Goal: Information Seeking & Learning: Learn about a topic

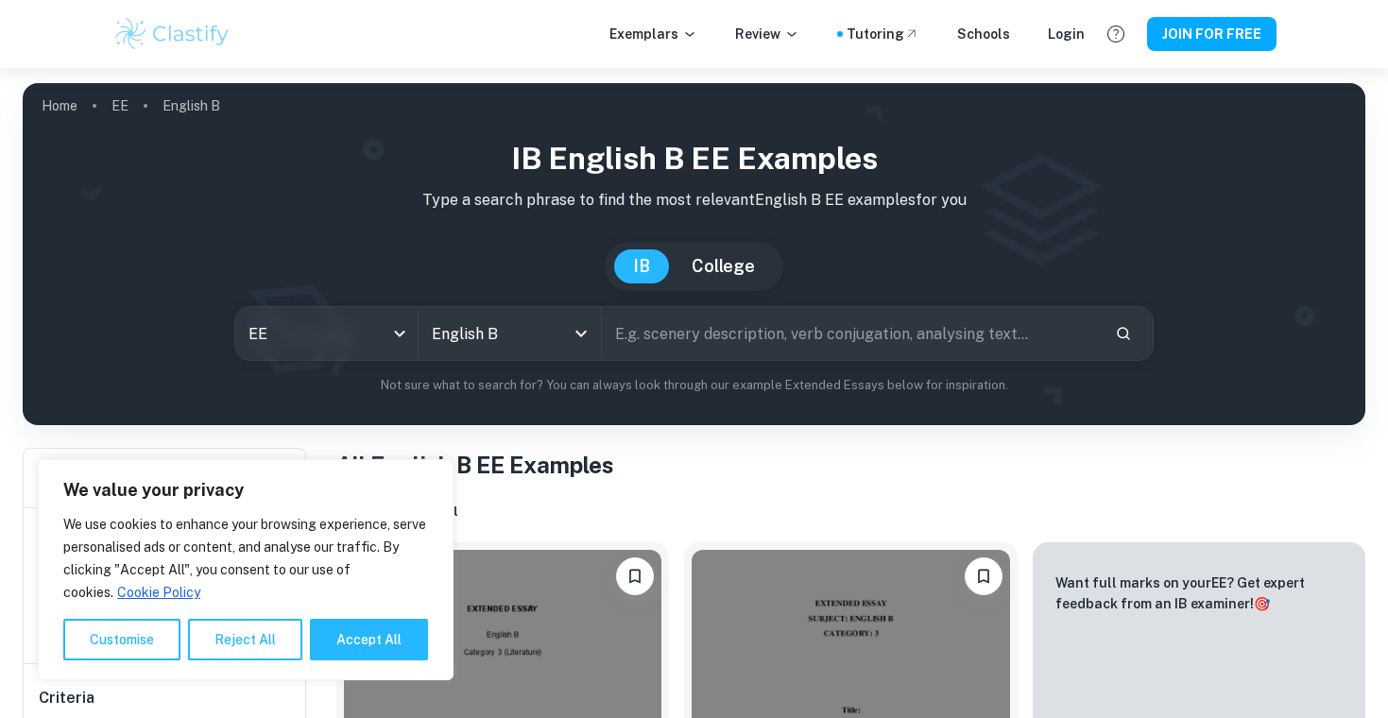
scroll to position [904, 0]
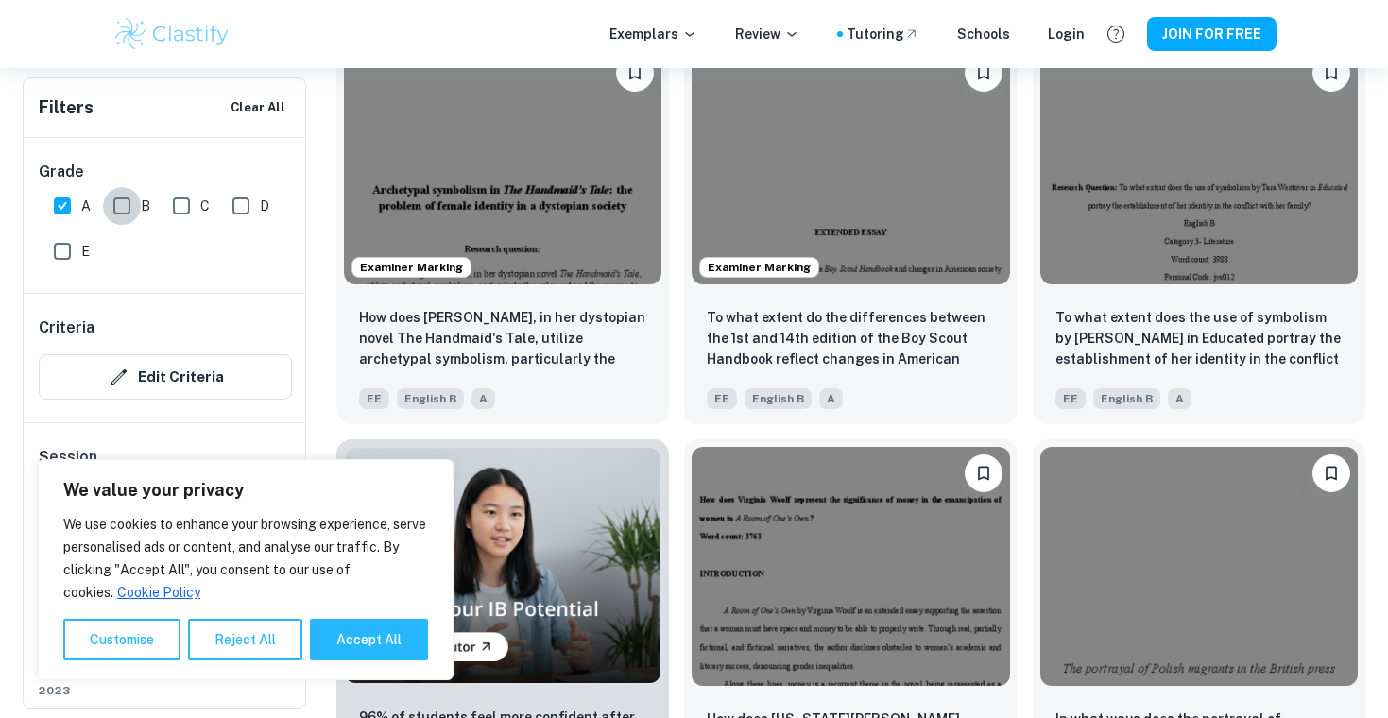
click at [121, 202] on input "B" at bounding box center [122, 206] width 38 height 38
checkbox input "true"
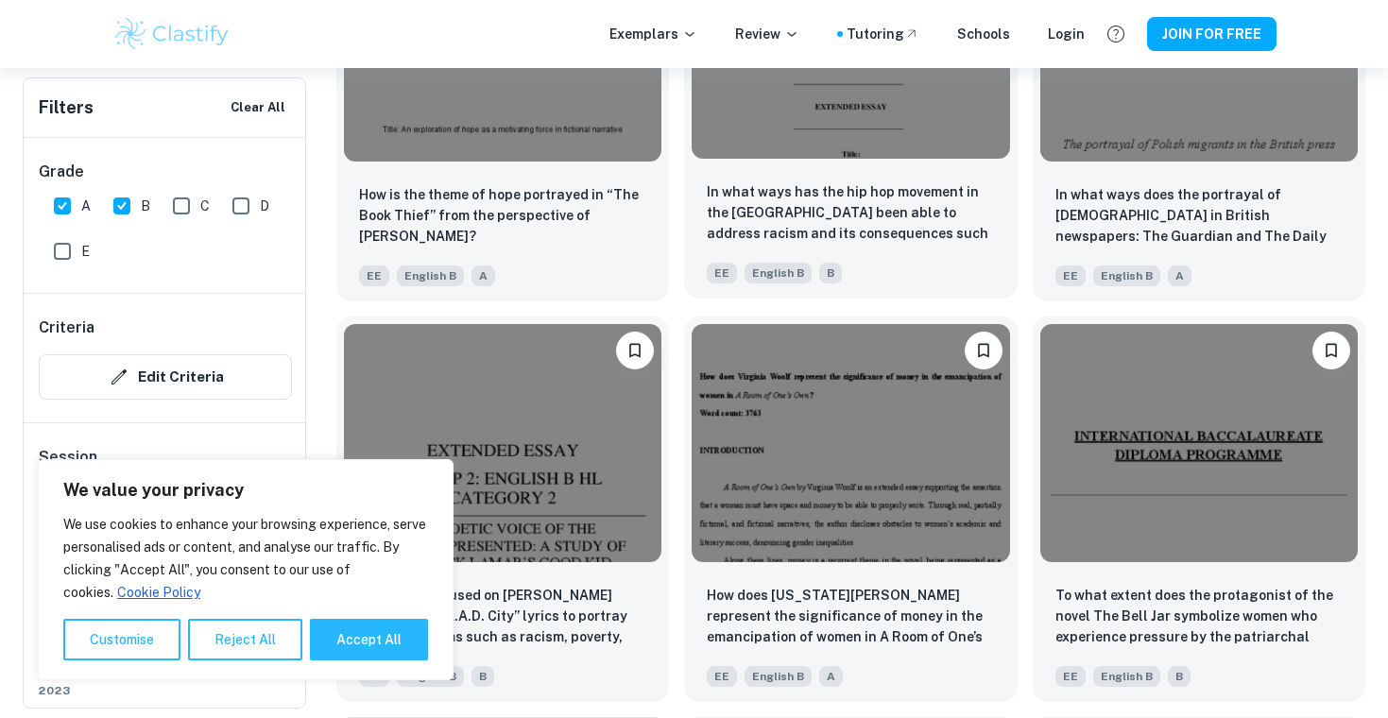
scroll to position [2231, 0]
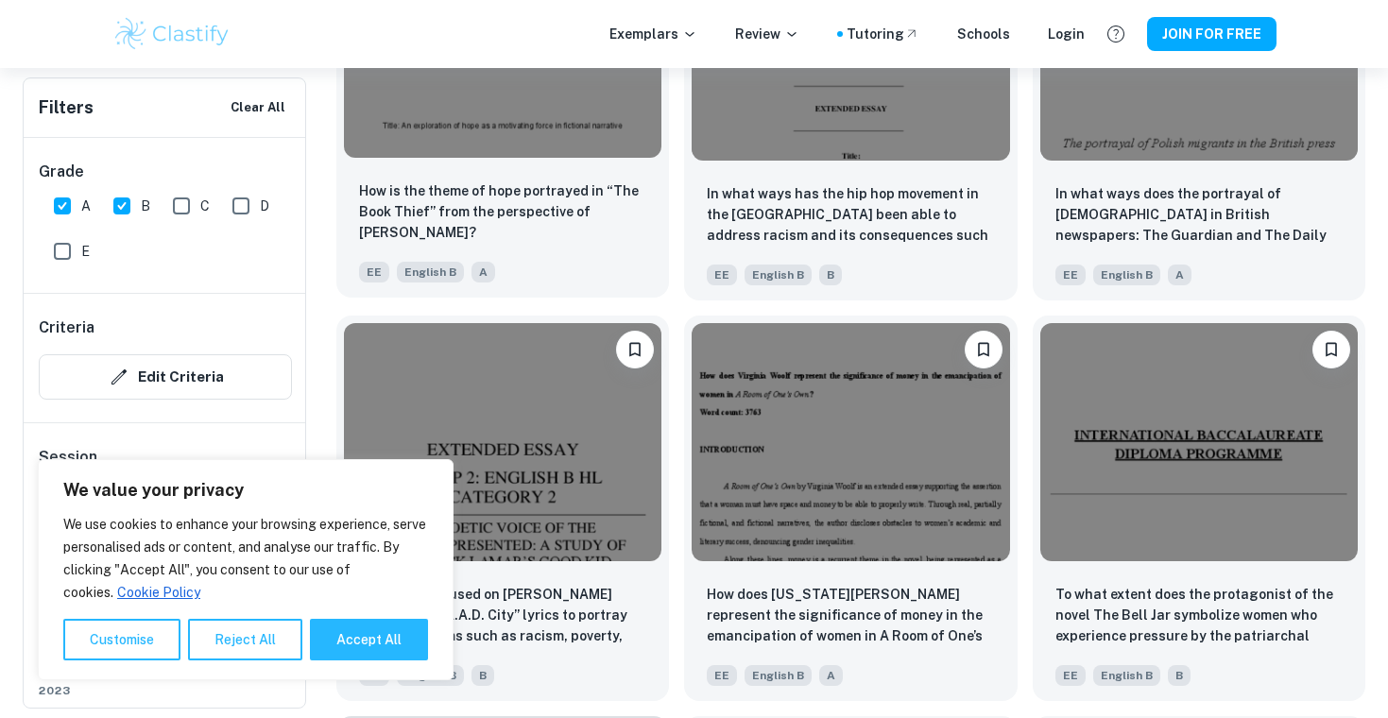
click at [532, 116] on img at bounding box center [502, 39] width 317 height 238
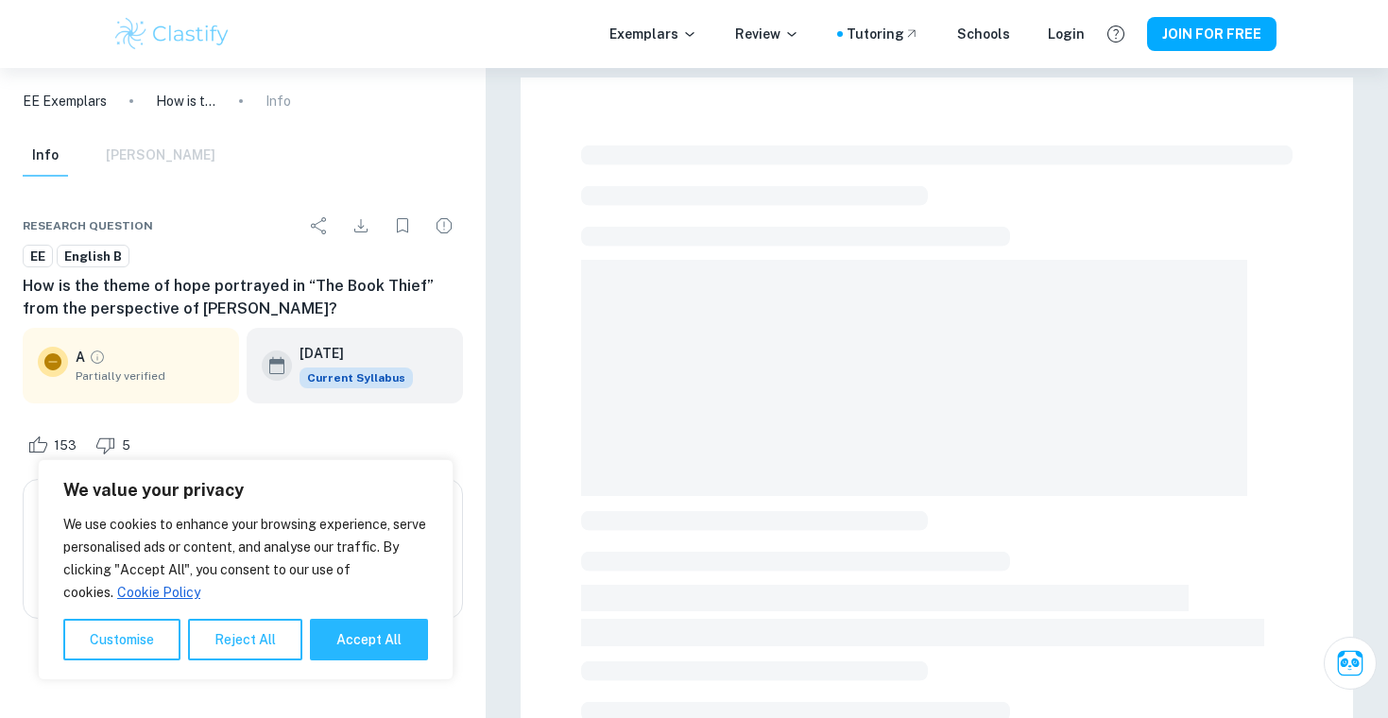
click at [99, 364] on icon "Grade partially verified" at bounding box center [97, 357] width 17 height 17
type input "7"
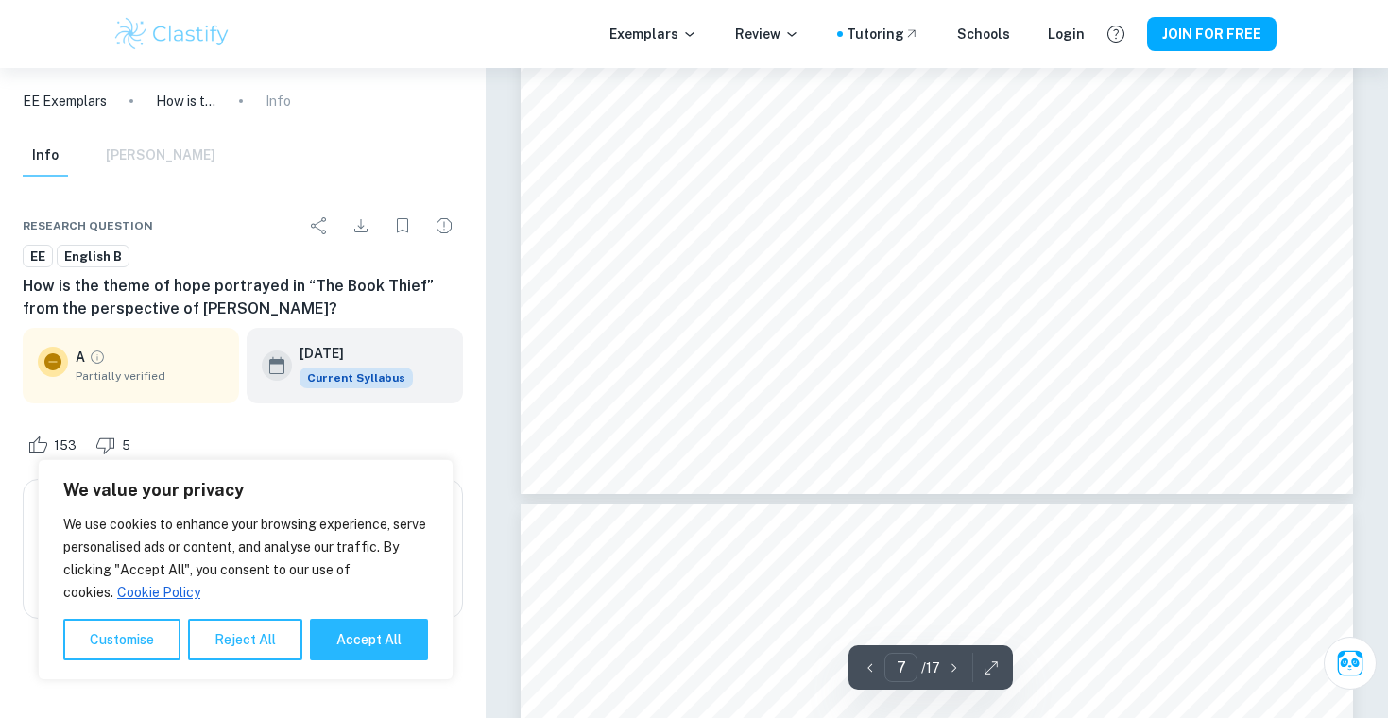
scroll to position [7464, 0]
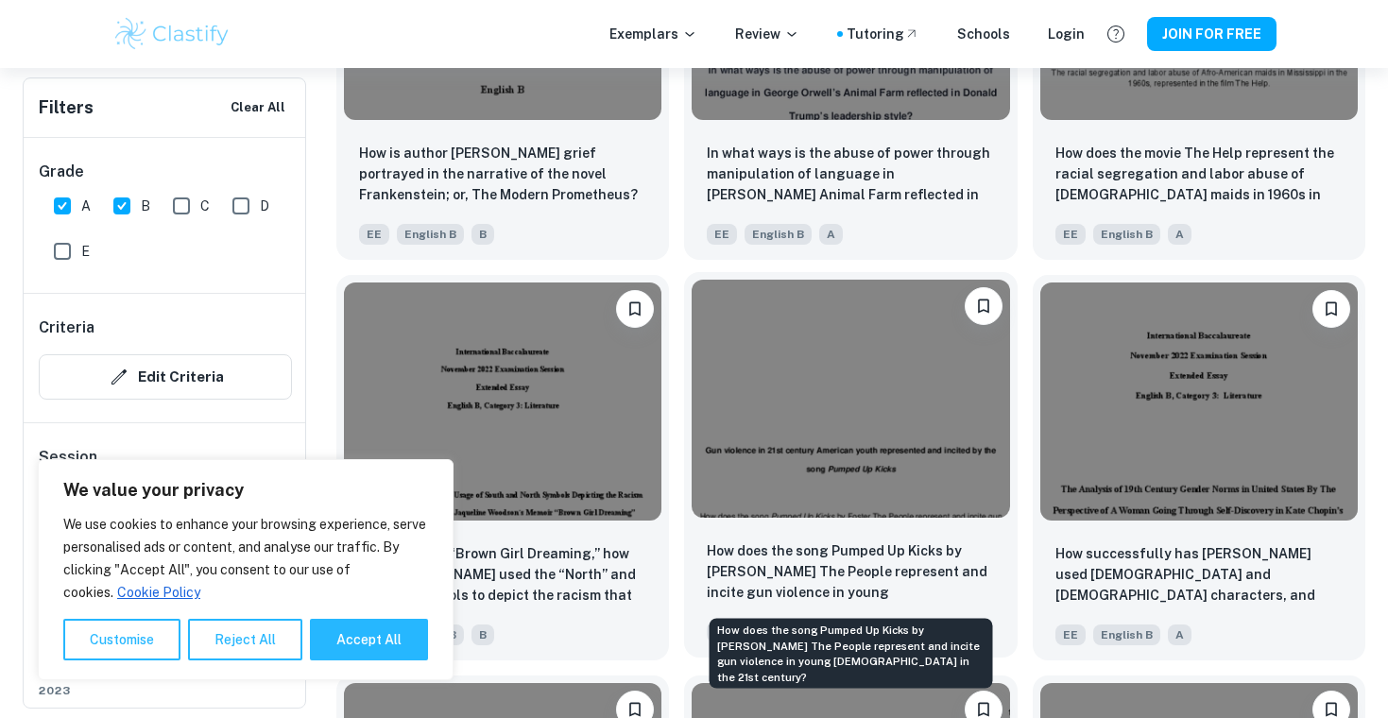
scroll to position [3802, 0]
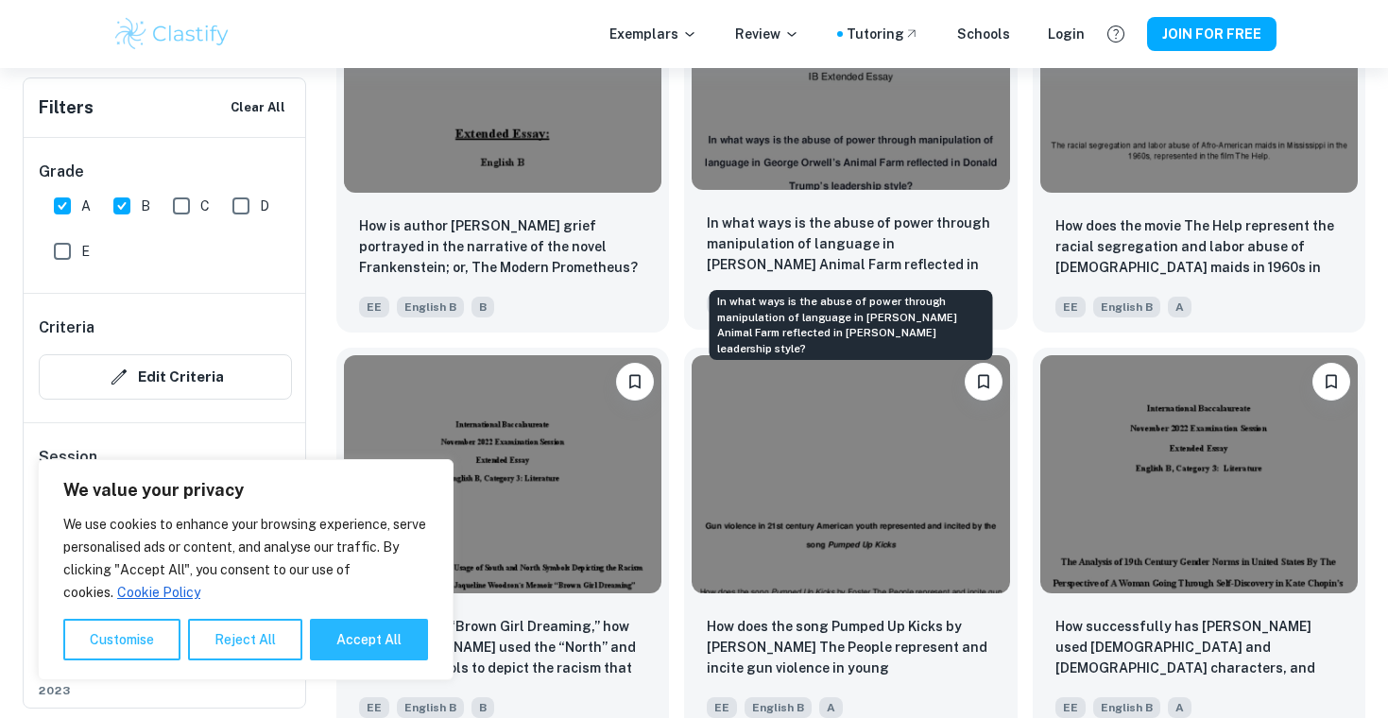
click at [958, 263] on p "In what ways is the abuse of power through manipulation of language in George O…" at bounding box center [850, 245] width 287 height 64
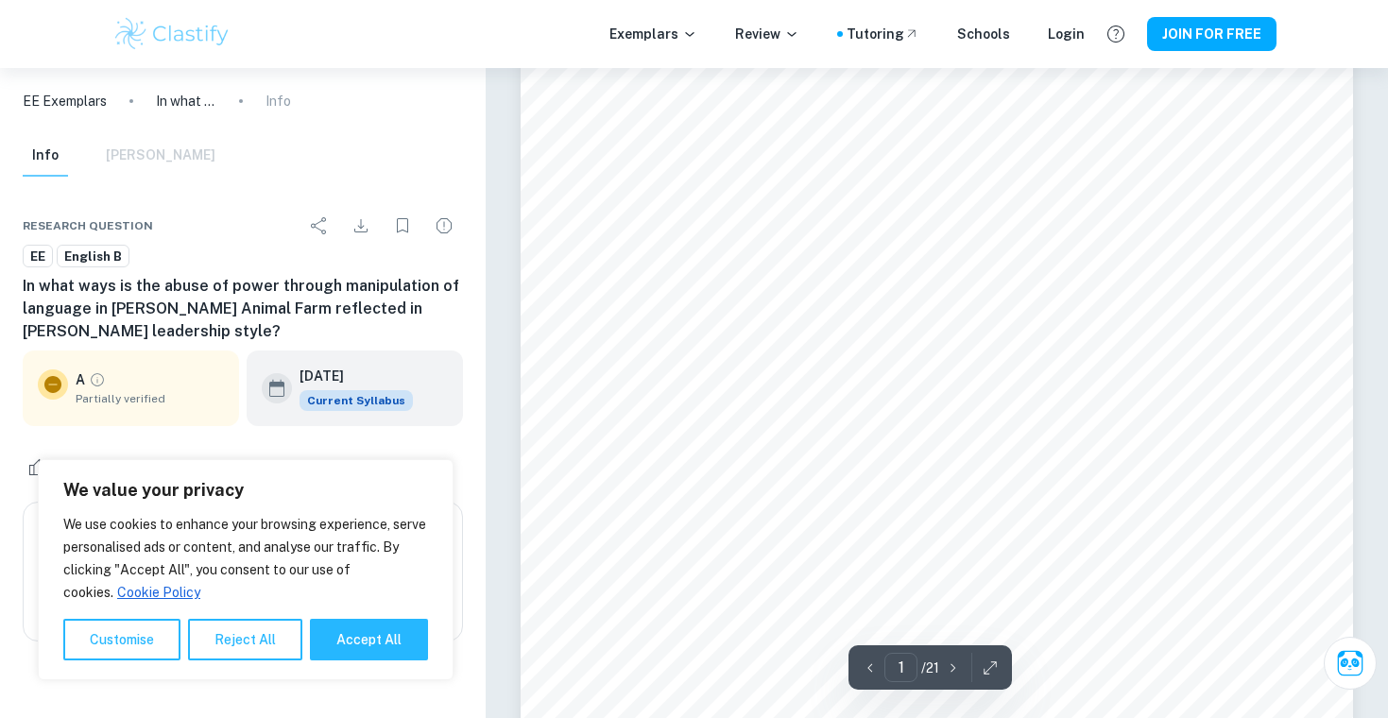
scroll to position [84, 0]
type input "5"
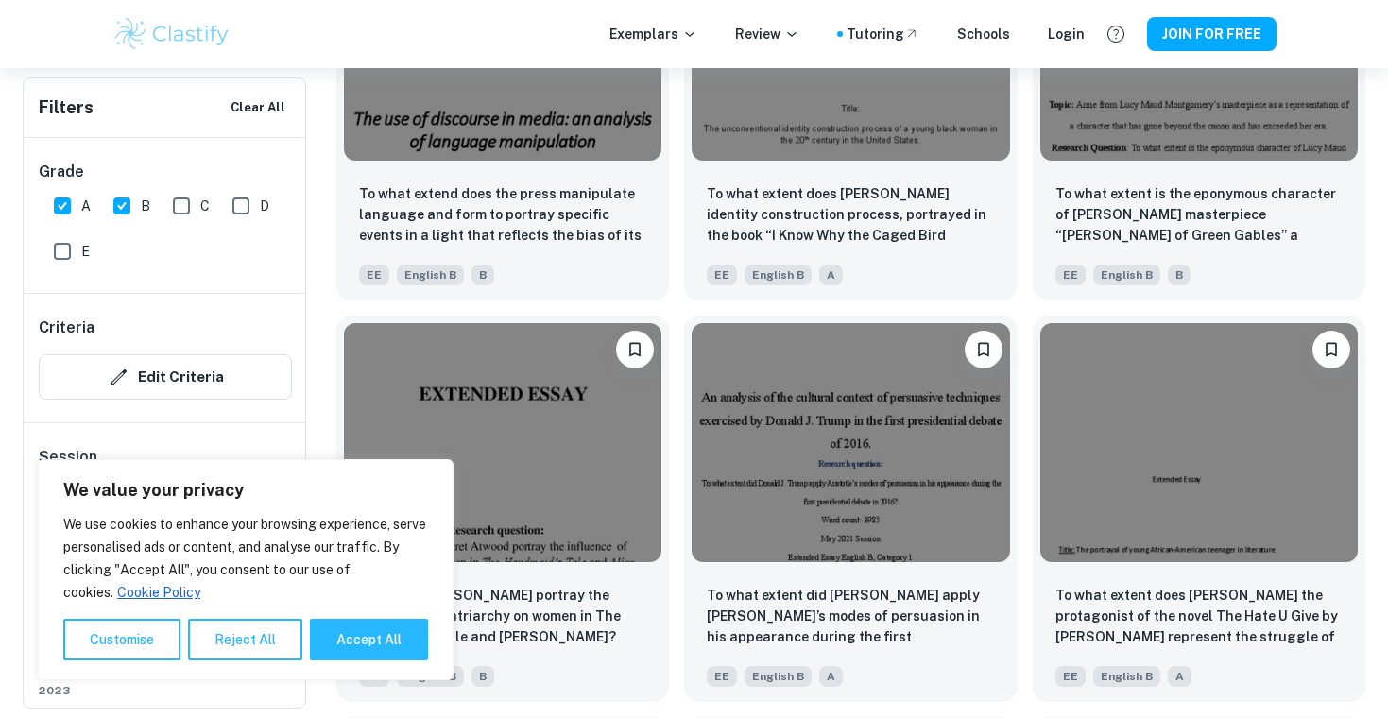
scroll to position [5839, 0]
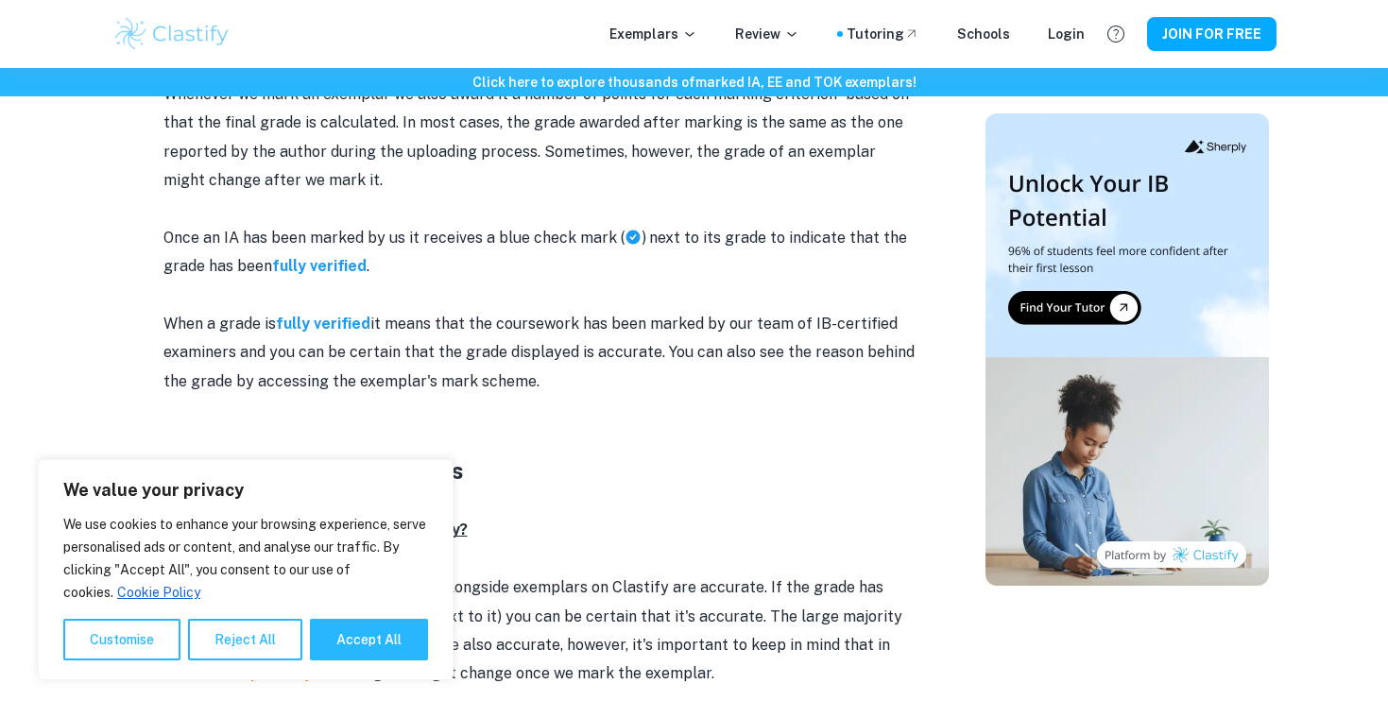
scroll to position [2946, 0]
